Goal: Find specific page/section: Find specific page/section

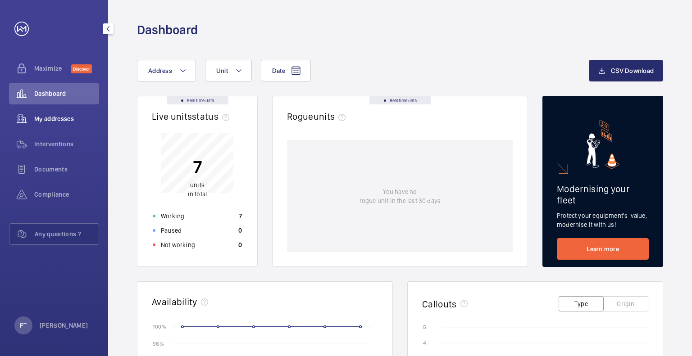
click at [60, 119] on span "My addresses" at bounding box center [66, 118] width 65 height 9
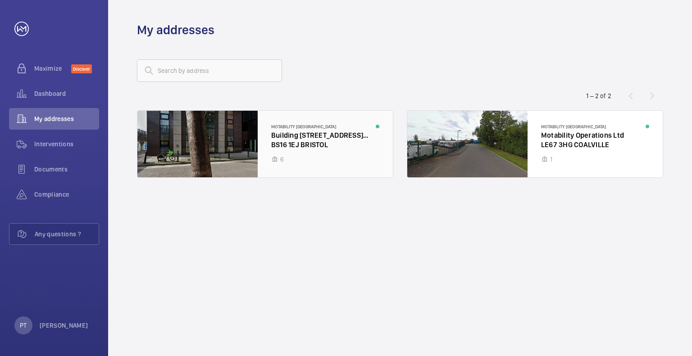
click at [229, 137] on div at bounding box center [264, 144] width 255 height 67
